Goal: Task Accomplishment & Management: Complete application form

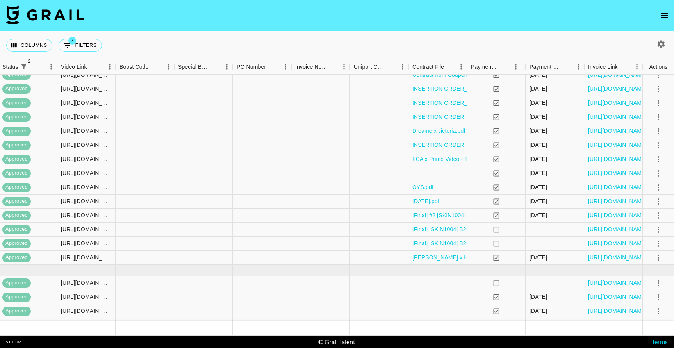
scroll to position [272, 593]
click at [377, 230] on div at bounding box center [379, 229] width 59 height 14
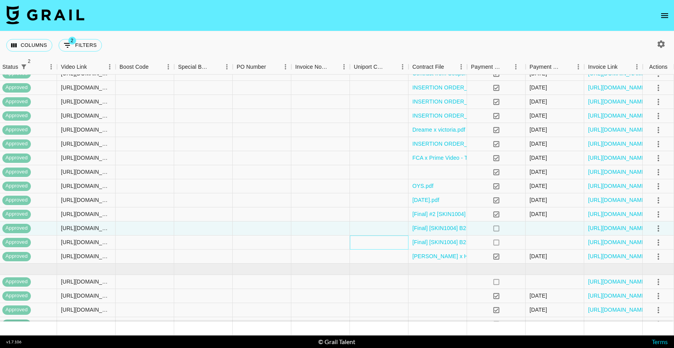
click at [377, 244] on div at bounding box center [379, 243] width 59 height 14
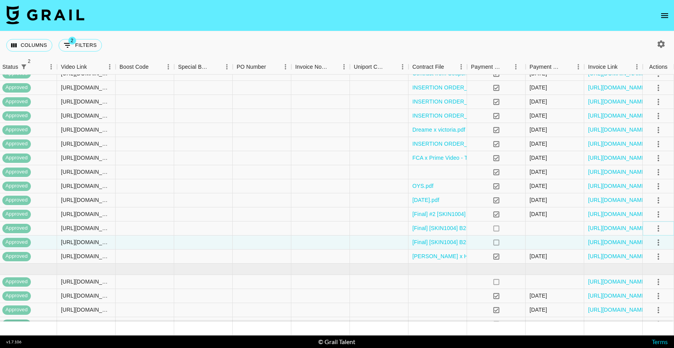
click at [661, 229] on icon "select merge strategy" at bounding box center [658, 228] width 9 height 9
click at [627, 228] on link "[URL][DOMAIN_NAME]" at bounding box center [617, 228] width 59 height 8
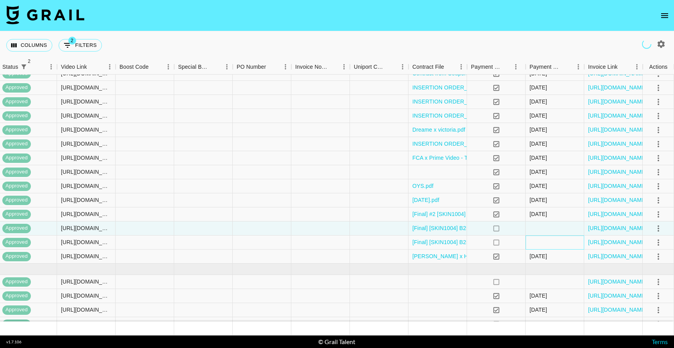
click at [545, 245] on div at bounding box center [555, 243] width 59 height 14
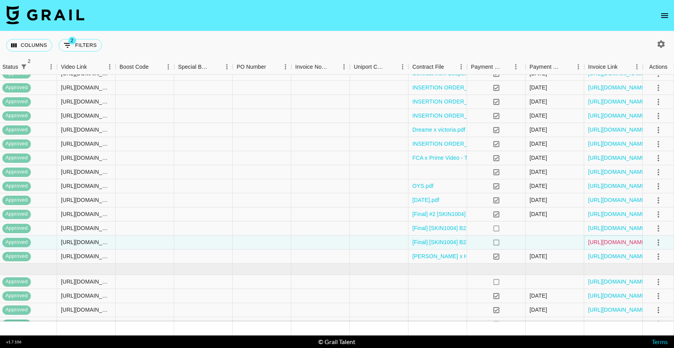
click at [617, 243] on link "[URL][DOMAIN_NAME]" at bounding box center [617, 242] width 59 height 8
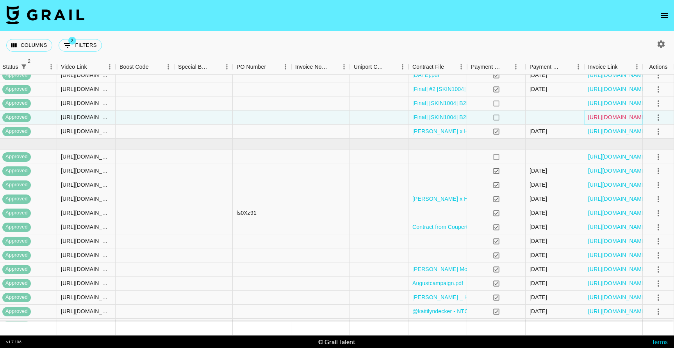
scroll to position [430, 593]
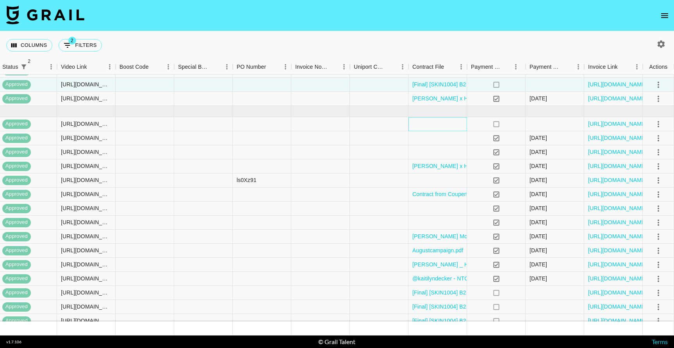
click at [458, 129] on div at bounding box center [438, 124] width 59 height 14
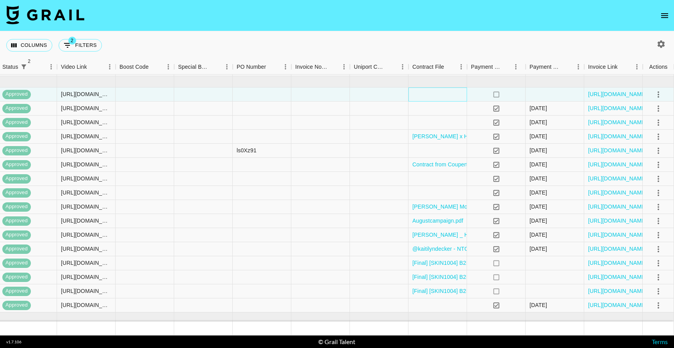
scroll to position [471, 593]
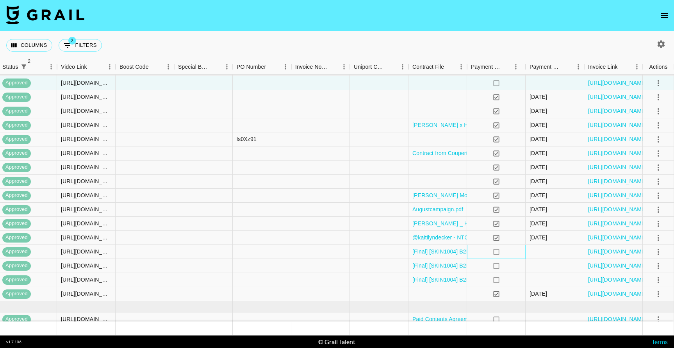
click at [481, 255] on div "no" at bounding box center [496, 252] width 59 height 14
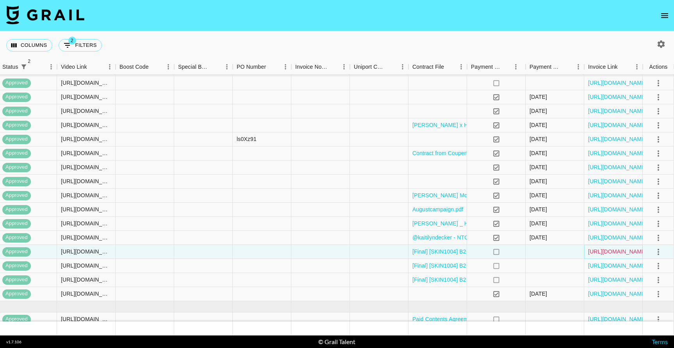
click at [624, 250] on link "[URL][DOMAIN_NAME]" at bounding box center [617, 252] width 59 height 8
click at [534, 267] on div at bounding box center [555, 266] width 59 height 14
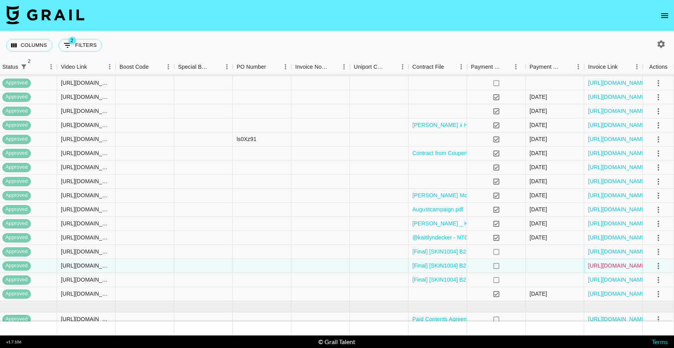
click at [620, 265] on link "[URL][DOMAIN_NAME]" at bounding box center [617, 266] width 59 height 8
click at [552, 282] on div at bounding box center [555, 280] width 59 height 14
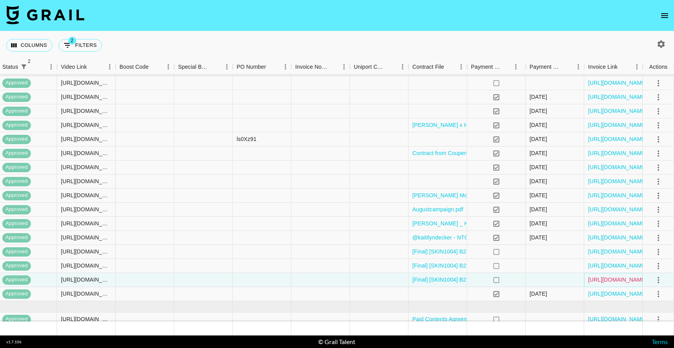
click at [620, 281] on link "[URL][DOMAIN_NAME]" at bounding box center [617, 280] width 59 height 8
click at [484, 296] on div "yes" at bounding box center [496, 294] width 59 height 14
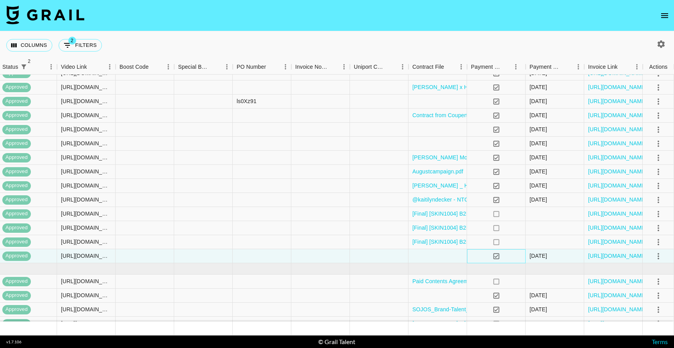
scroll to position [514, 593]
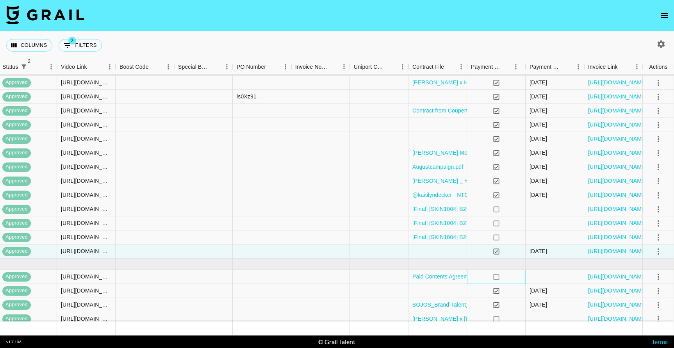
click at [481, 277] on div "no" at bounding box center [496, 277] width 59 height 14
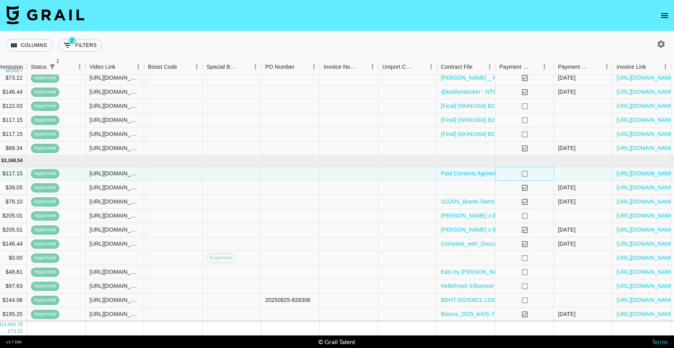
scroll to position [617, 593]
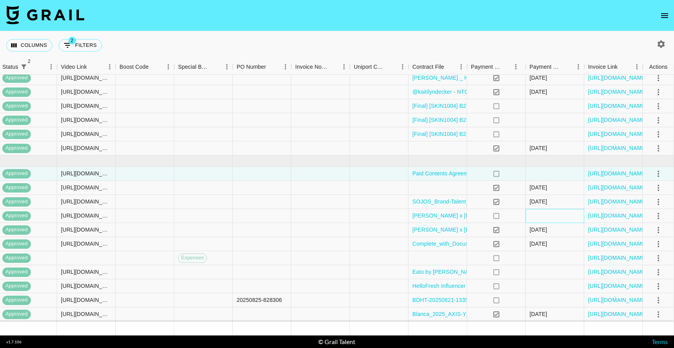
click at [536, 217] on div at bounding box center [555, 216] width 59 height 14
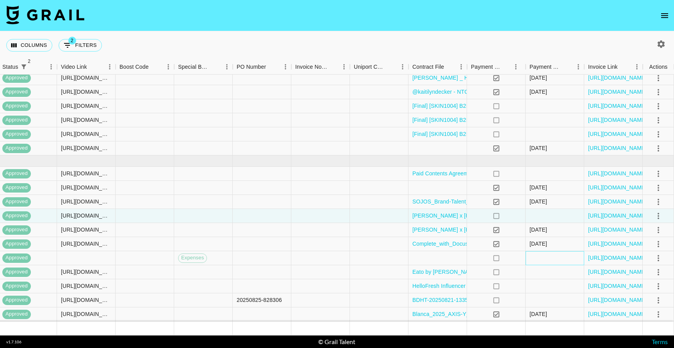
click at [544, 257] on div at bounding box center [555, 258] width 59 height 14
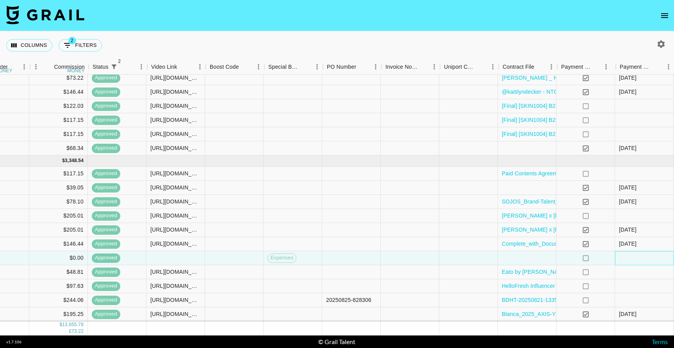
scroll to position [617, 506]
click at [634, 270] on div at bounding box center [643, 272] width 59 height 14
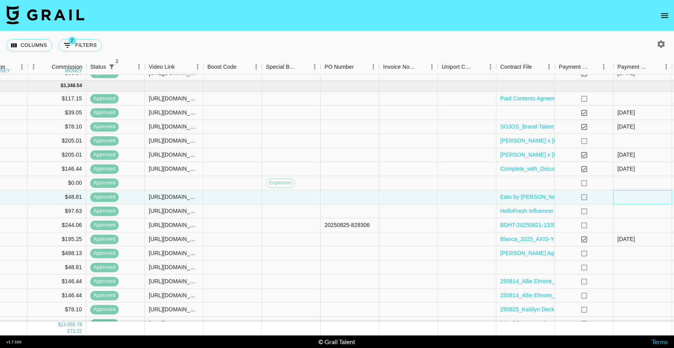
scroll to position [695, 506]
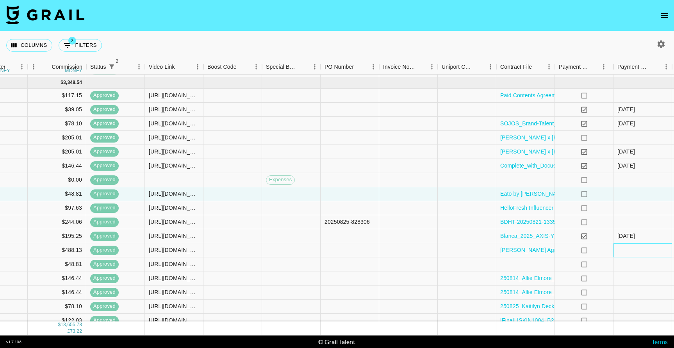
click at [640, 253] on div at bounding box center [643, 250] width 59 height 14
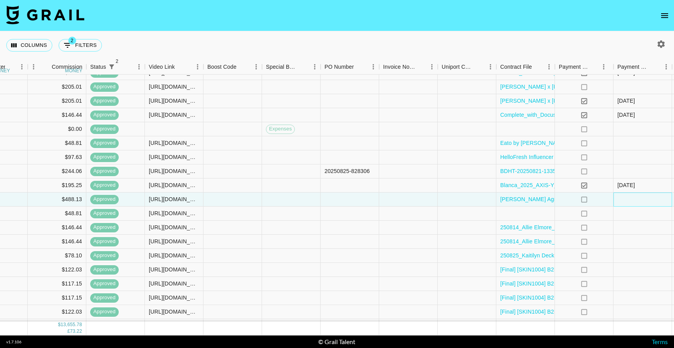
scroll to position [746, 506]
click at [638, 260] on div at bounding box center [643, 255] width 59 height 14
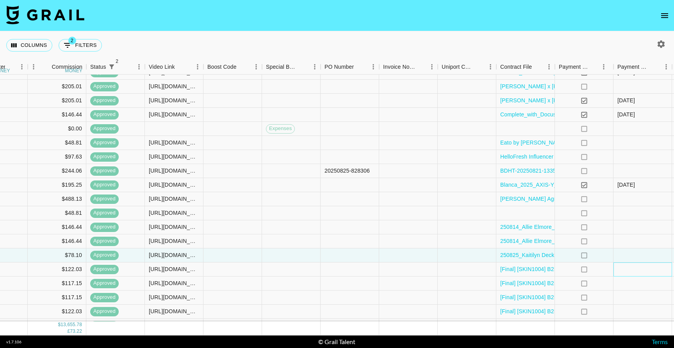
click at [635, 273] on div at bounding box center [643, 270] width 59 height 14
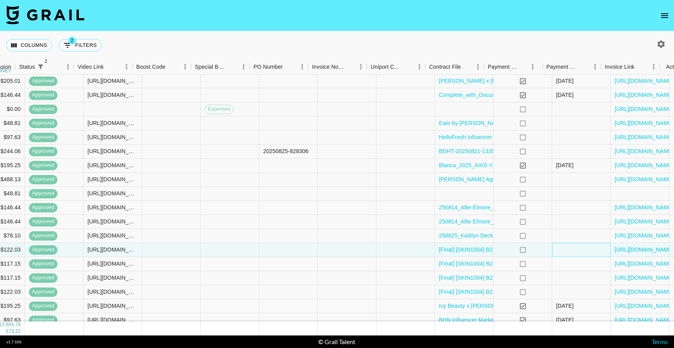
scroll to position [766, 593]
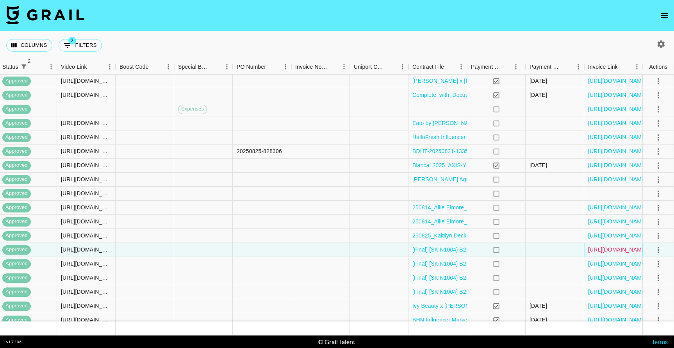
click at [620, 250] on link "[URL][DOMAIN_NAME]" at bounding box center [617, 250] width 59 height 8
click at [619, 264] on link "[URL][DOMAIN_NAME]" at bounding box center [617, 264] width 59 height 8
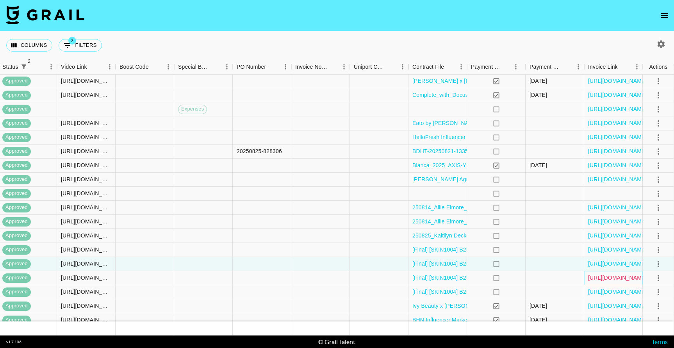
click at [613, 278] on link "[URL][DOMAIN_NAME]" at bounding box center [617, 278] width 59 height 8
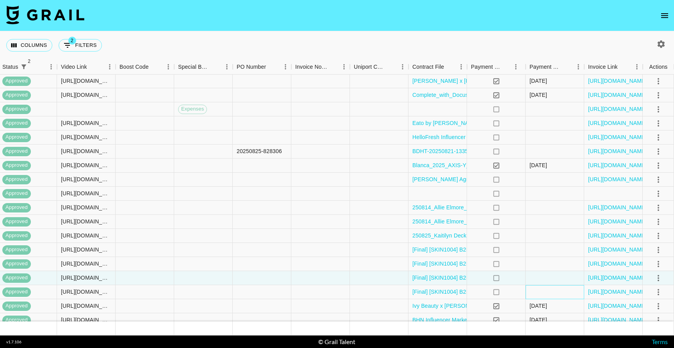
click at [557, 290] on div at bounding box center [555, 292] width 59 height 14
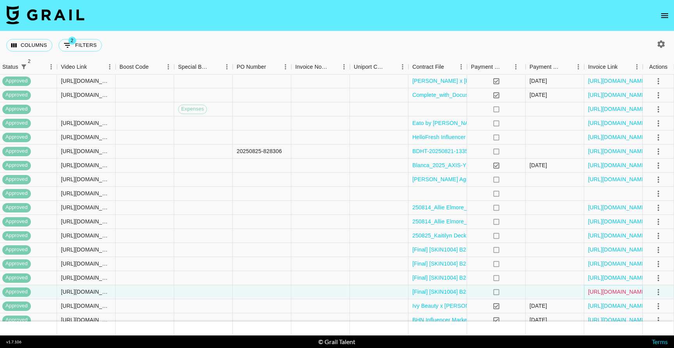
click at [604, 292] on link "[URL][DOMAIN_NAME]" at bounding box center [617, 292] width 59 height 8
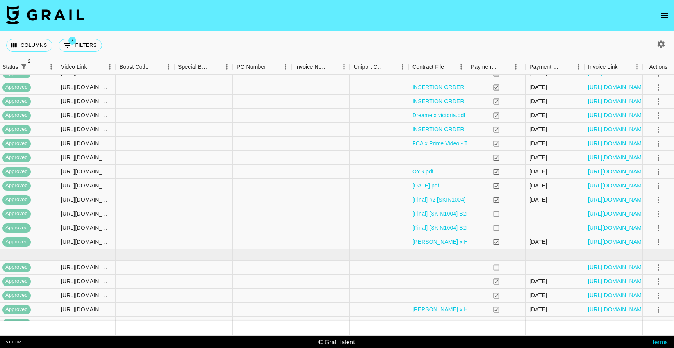
scroll to position [290, 593]
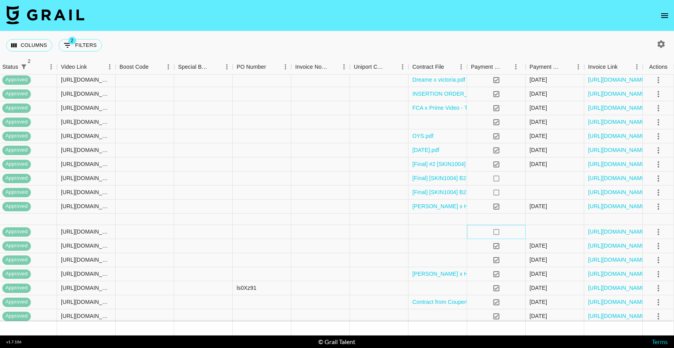
click at [515, 230] on div "no" at bounding box center [496, 232] width 59 height 14
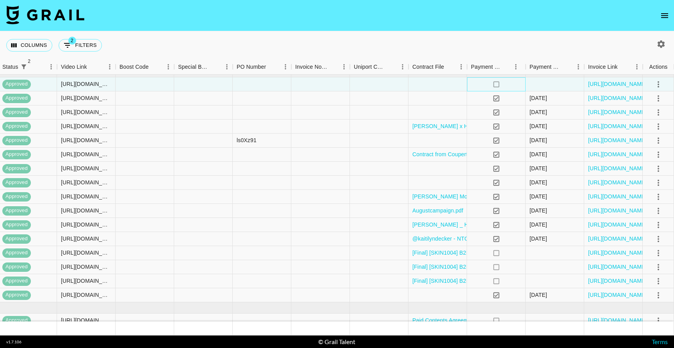
scroll to position [496, 593]
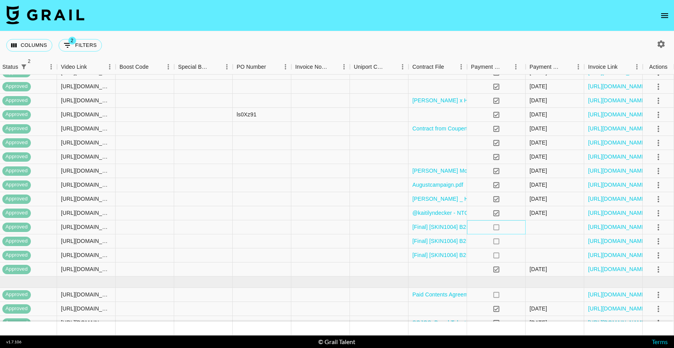
click at [514, 233] on div "no" at bounding box center [496, 227] width 59 height 14
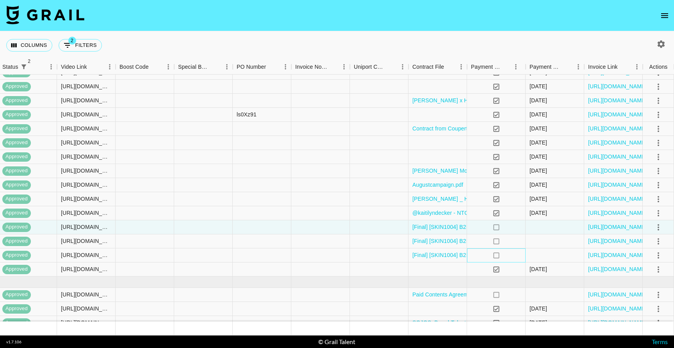
click at [516, 257] on div "no" at bounding box center [496, 255] width 59 height 14
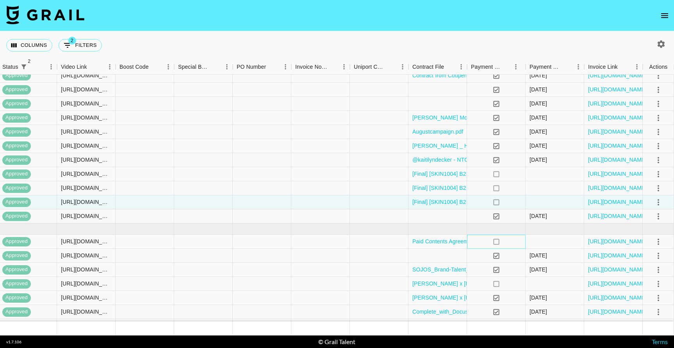
click at [514, 244] on div "no" at bounding box center [496, 242] width 59 height 14
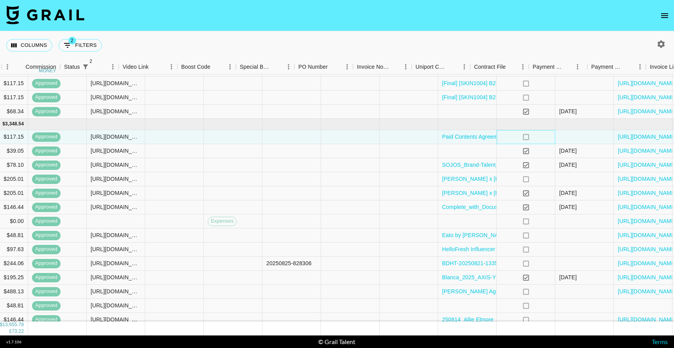
scroll to position [654, 593]
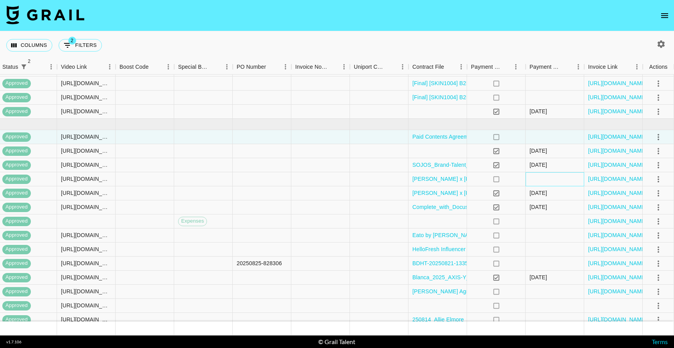
click at [559, 176] on div at bounding box center [555, 179] width 59 height 14
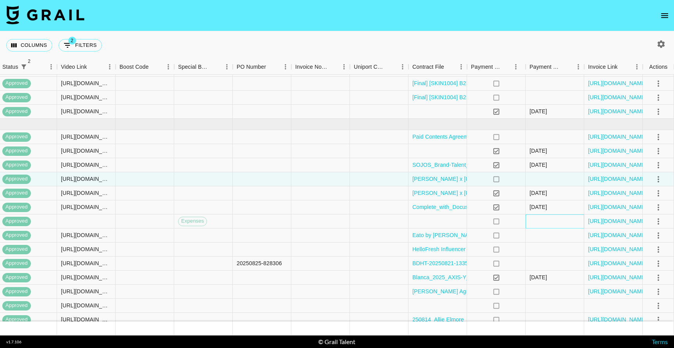
click at [553, 222] on div at bounding box center [555, 221] width 59 height 14
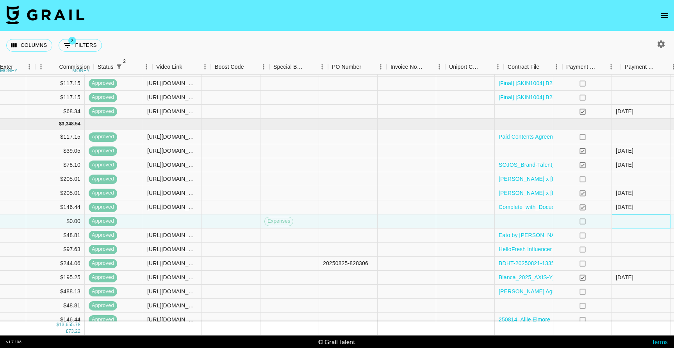
scroll to position [654, 572]
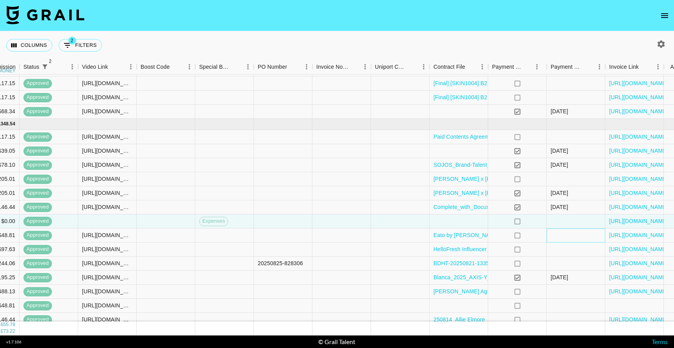
click at [584, 239] on div at bounding box center [576, 236] width 59 height 14
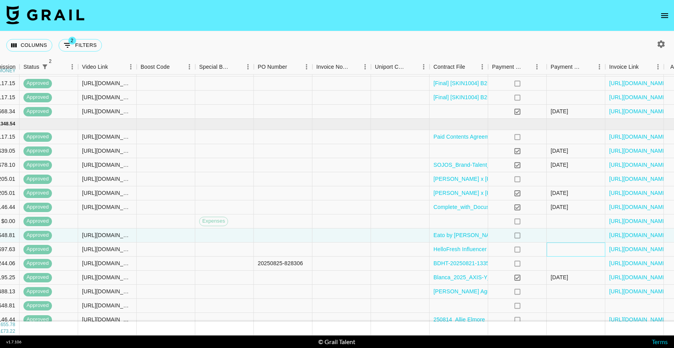
click at [584, 254] on div at bounding box center [576, 250] width 59 height 14
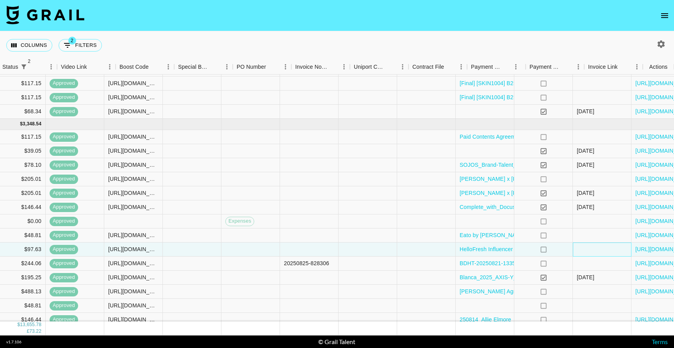
scroll to position [654, 593]
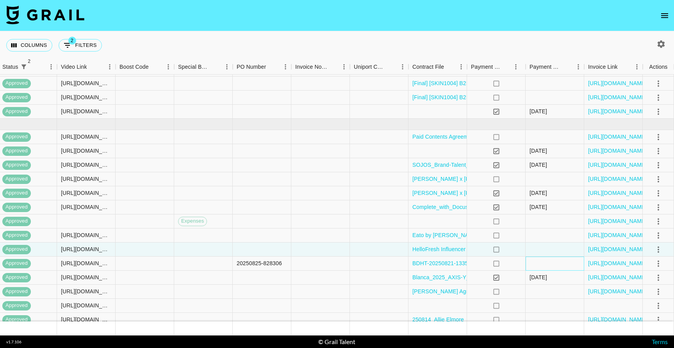
click at [560, 260] on div at bounding box center [555, 264] width 59 height 14
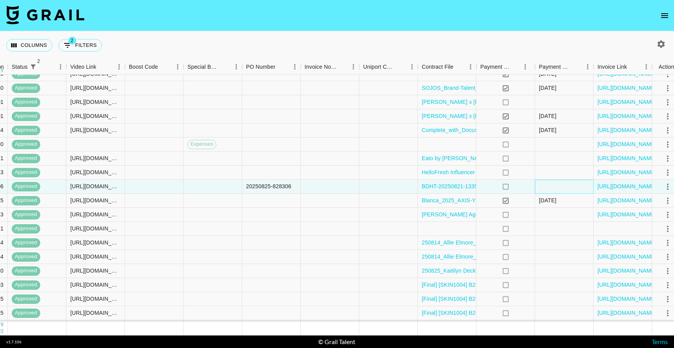
scroll to position [731, 593]
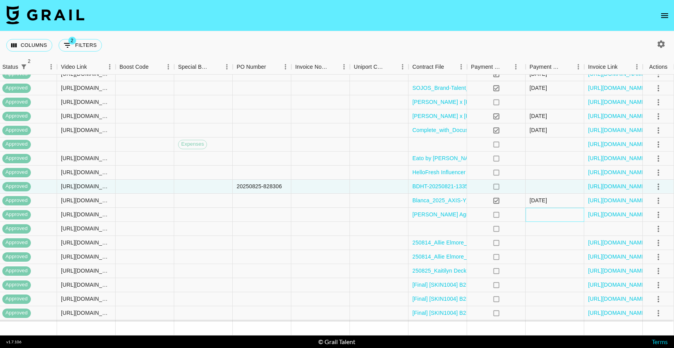
click at [547, 216] on div at bounding box center [555, 215] width 59 height 14
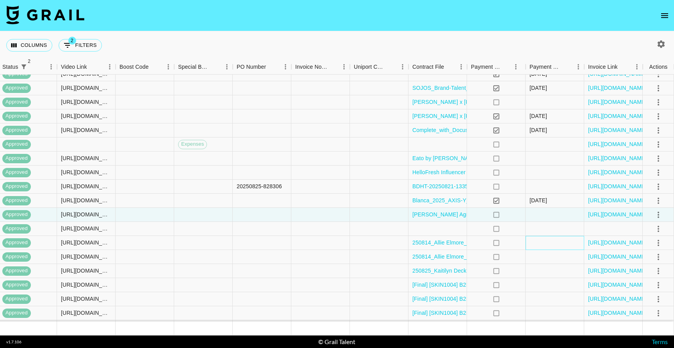
click at [549, 237] on div at bounding box center [555, 243] width 59 height 14
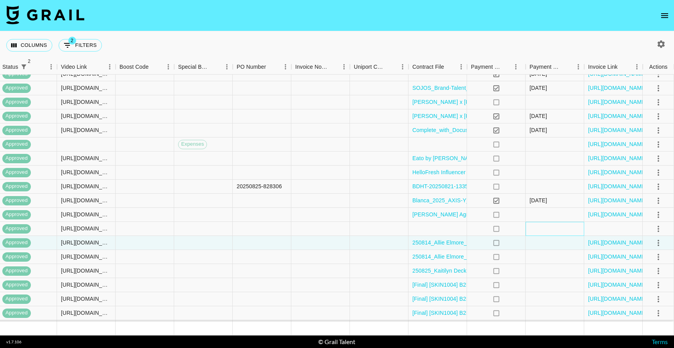
click at [550, 229] on div at bounding box center [555, 229] width 59 height 14
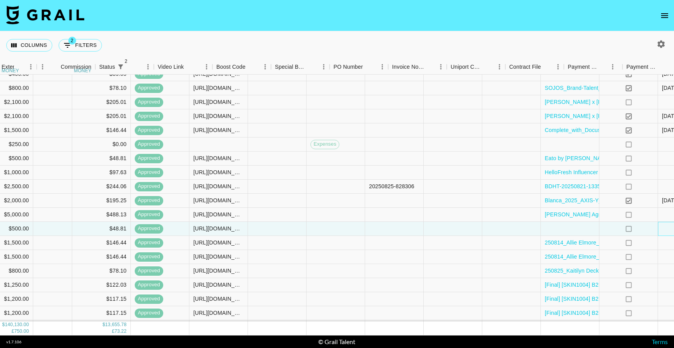
scroll to position [731, 501]
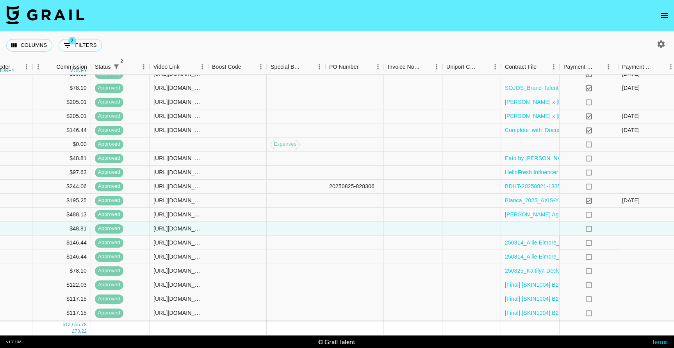
click at [576, 239] on div "no" at bounding box center [589, 243] width 59 height 14
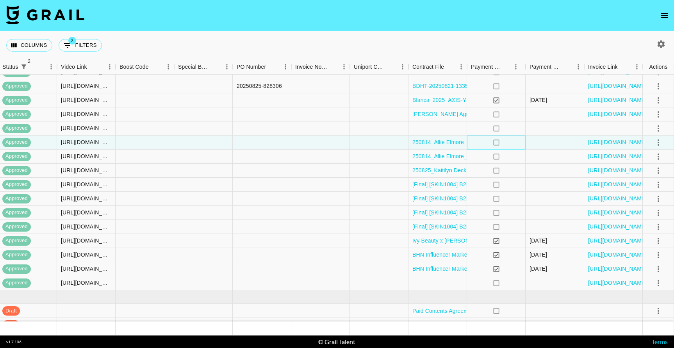
scroll to position [834, 593]
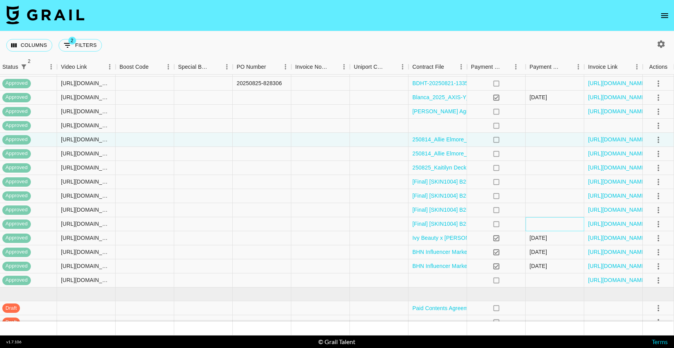
click at [562, 222] on div at bounding box center [555, 224] width 59 height 14
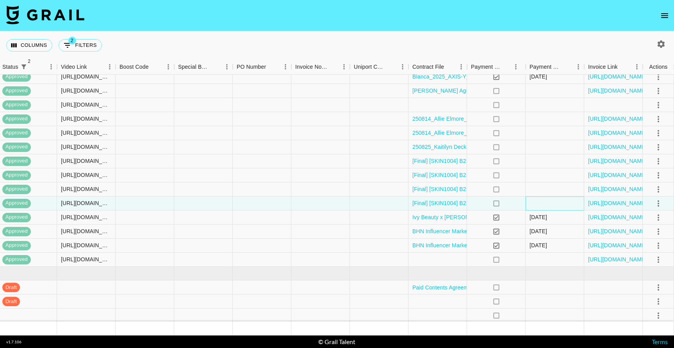
scroll to position [859, 593]
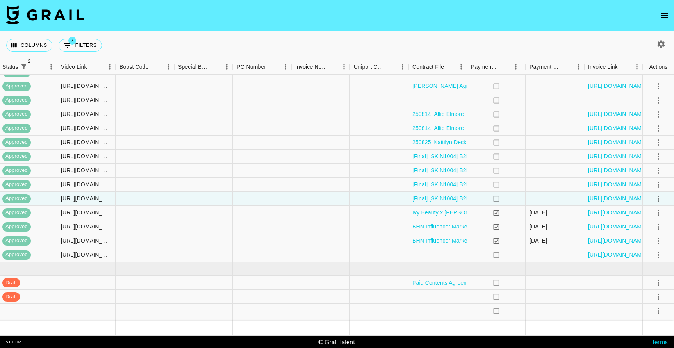
click at [558, 254] on div at bounding box center [555, 255] width 59 height 14
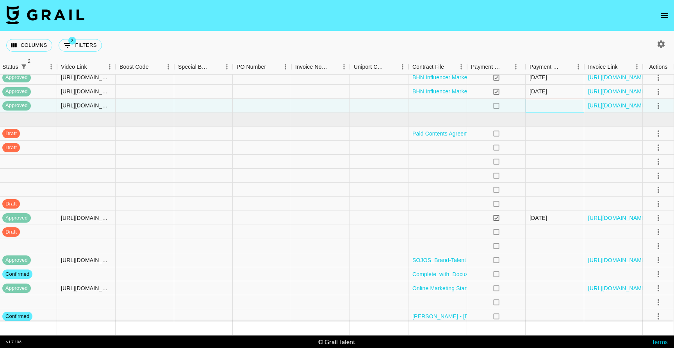
scroll to position [1010, 593]
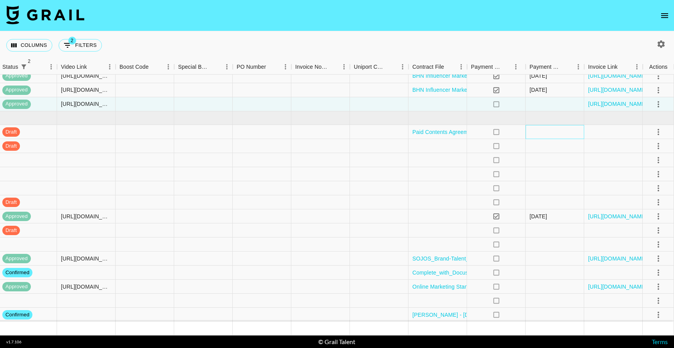
click at [578, 130] on div at bounding box center [555, 132] width 59 height 14
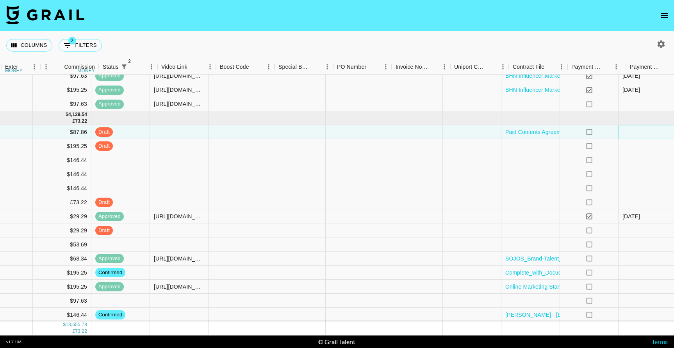
scroll to position [1010, 493]
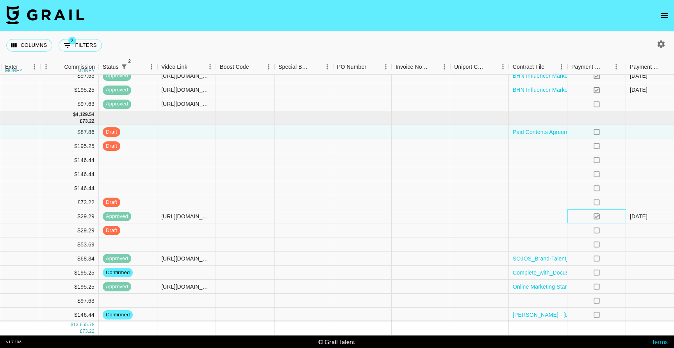
click at [575, 218] on div "yes" at bounding box center [597, 216] width 59 height 14
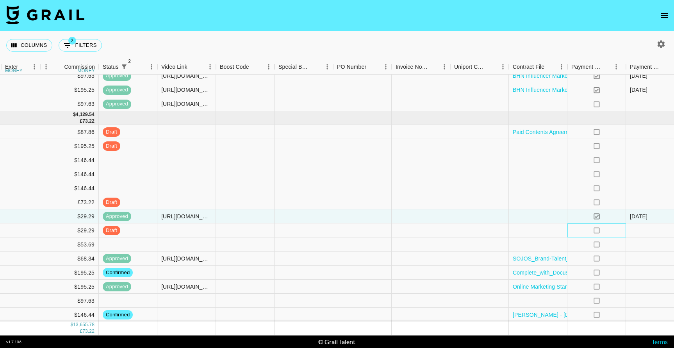
click at [576, 234] on div "no" at bounding box center [597, 230] width 59 height 14
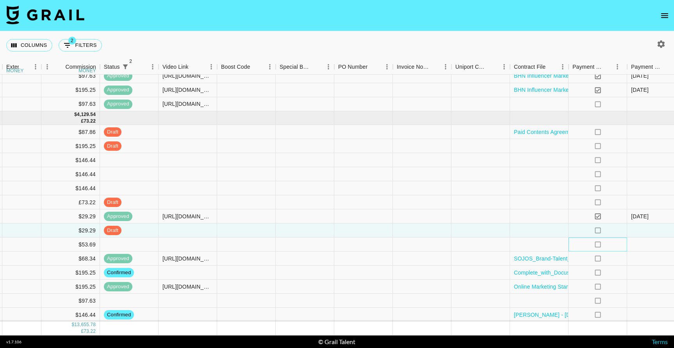
click at [579, 242] on div "no" at bounding box center [598, 245] width 59 height 14
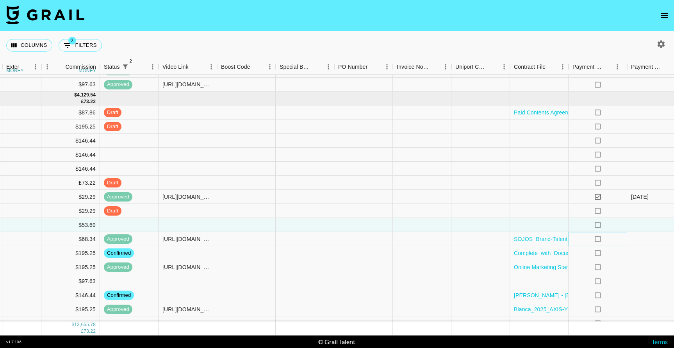
click at [580, 242] on div "no" at bounding box center [598, 239] width 59 height 14
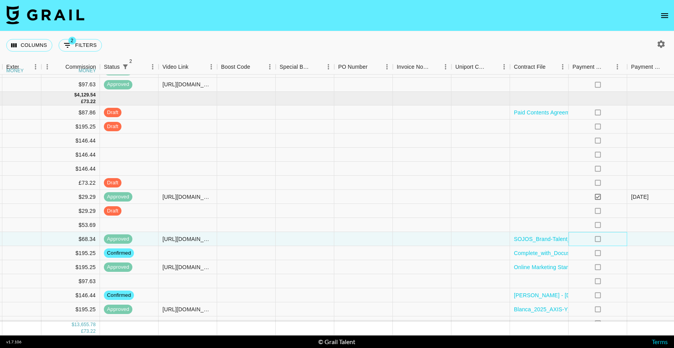
scroll to position [1029, 593]
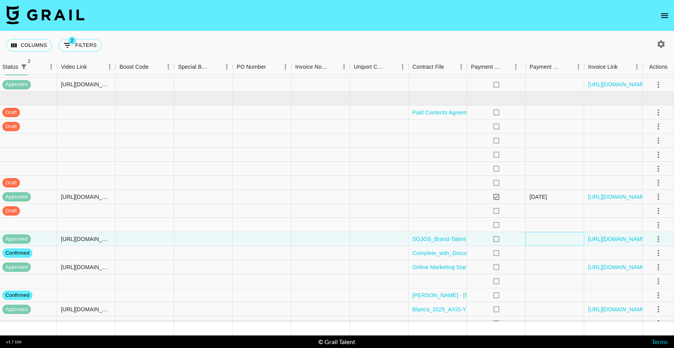
click at [566, 242] on div at bounding box center [555, 239] width 59 height 14
click at [566, 252] on div at bounding box center [555, 253] width 59 height 14
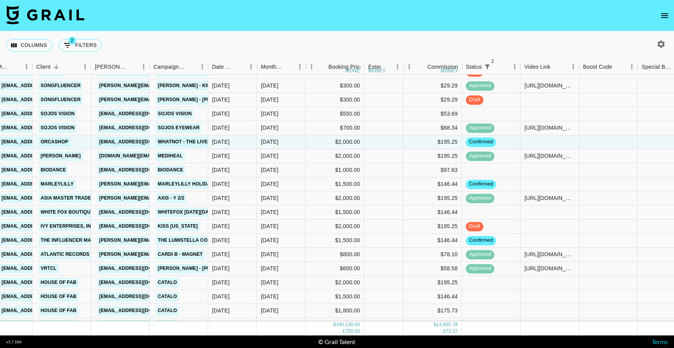
scroll to position [1146, 130]
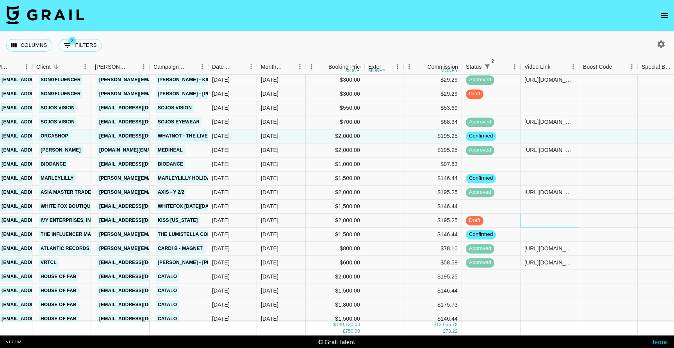
click at [565, 215] on div at bounding box center [550, 221] width 59 height 14
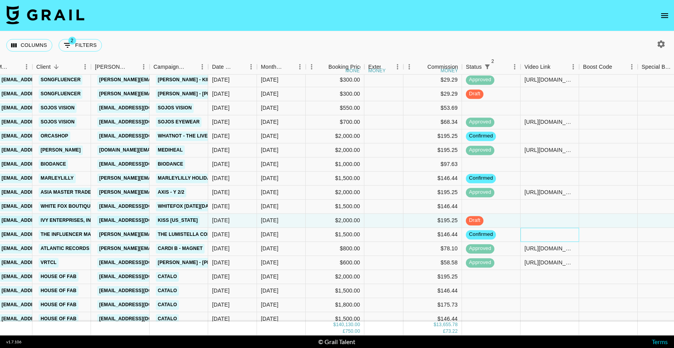
click at [565, 233] on div at bounding box center [550, 235] width 59 height 14
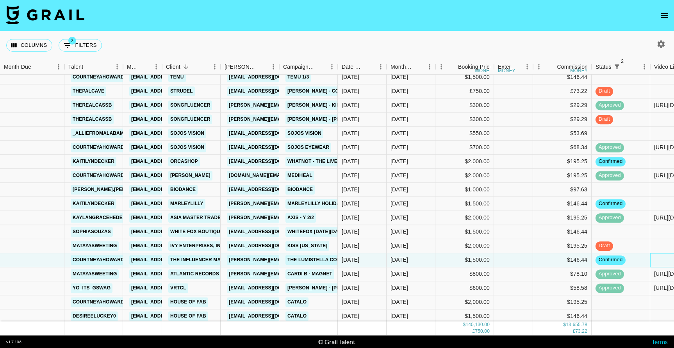
scroll to position [1078, 0]
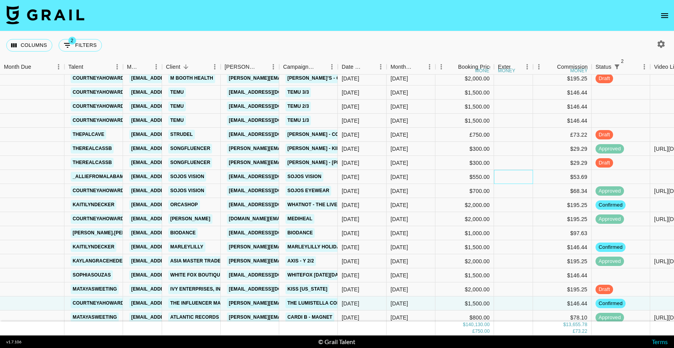
click at [510, 180] on div at bounding box center [513, 177] width 39 height 14
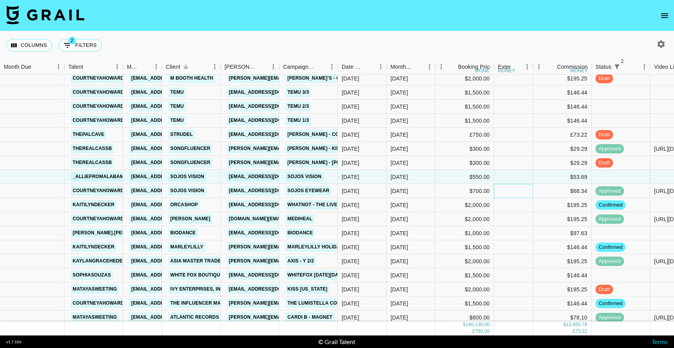
click at [512, 195] on div at bounding box center [513, 191] width 39 height 14
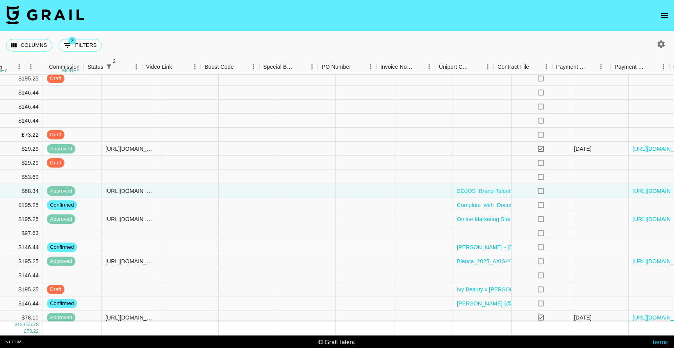
scroll to position [1078, 593]
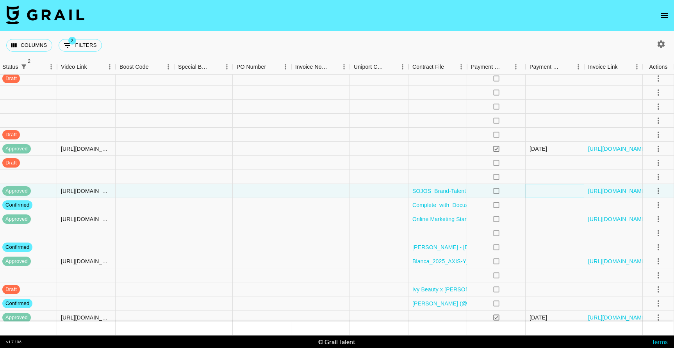
click at [529, 193] on div at bounding box center [555, 191] width 59 height 14
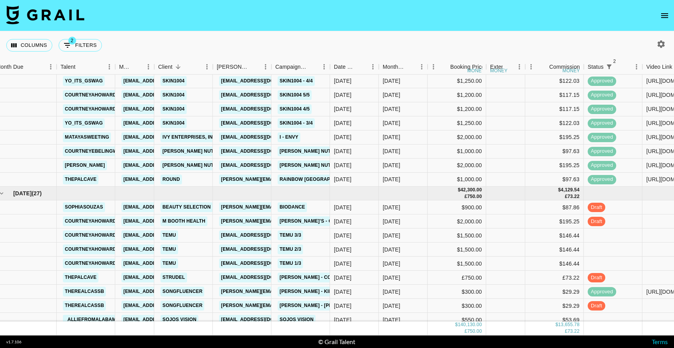
scroll to position [935, 0]
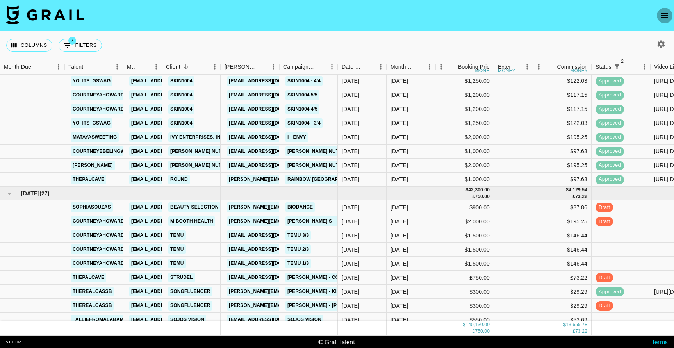
click at [665, 16] on icon "open drawer" at bounding box center [664, 15] width 9 height 9
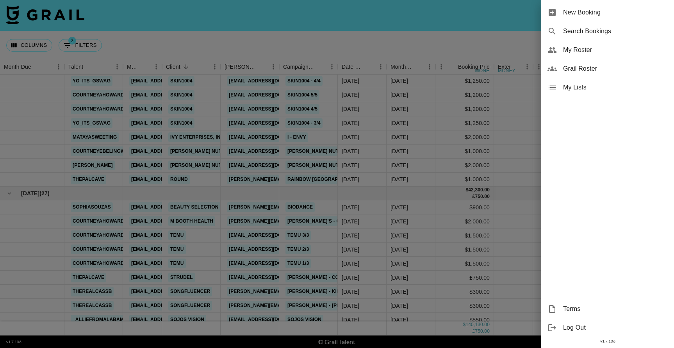
click at [601, 11] on span "New Booking" at bounding box center [615, 12] width 105 height 9
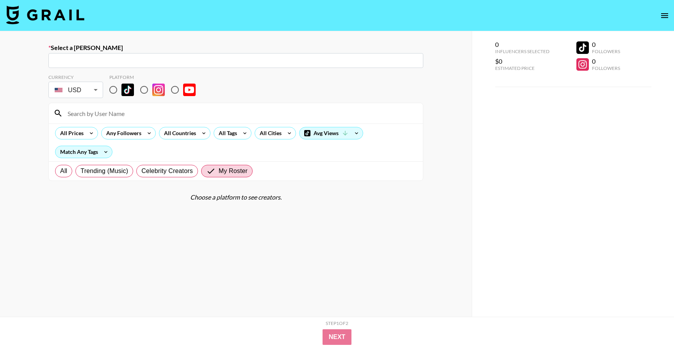
click at [309, 62] on input "text" at bounding box center [236, 60] width 366 height 9
paste input "[EMAIL_ADDRESS][DOMAIN_NAME]"
type input "jrubin"
